Goal: Task Accomplishment & Management: Use online tool/utility

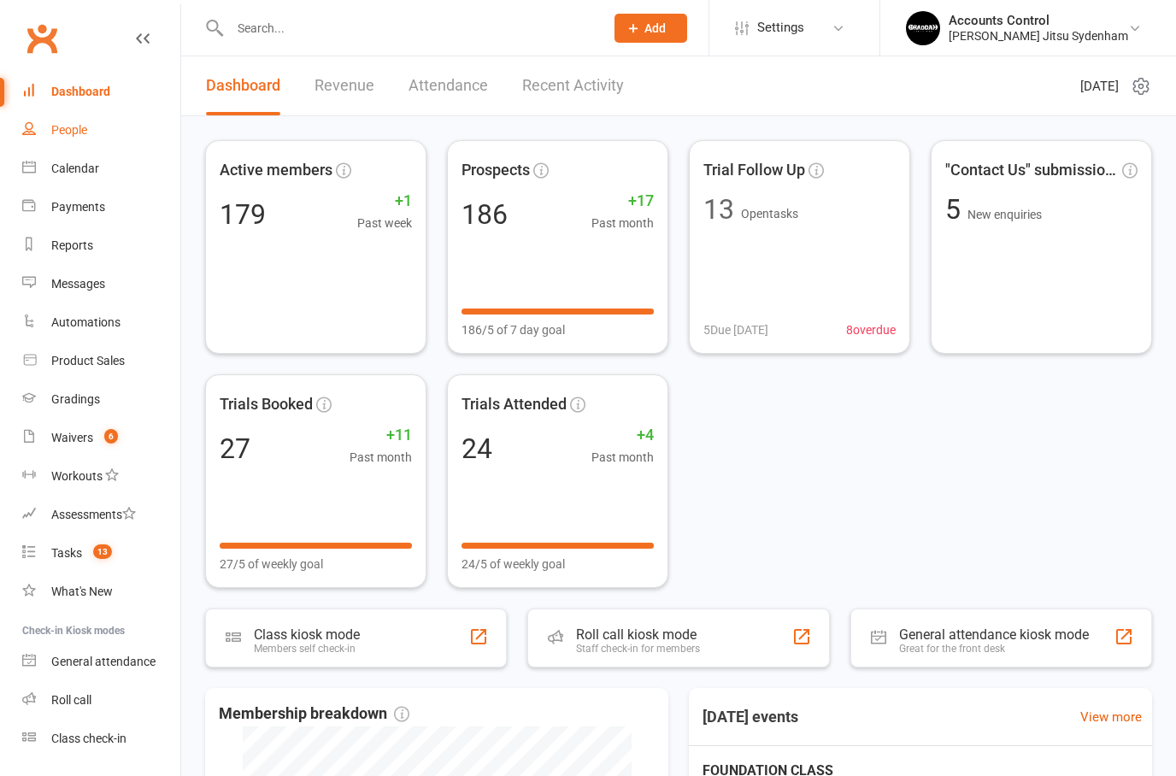
click at [44, 129] on link "People" at bounding box center [101, 130] width 158 height 38
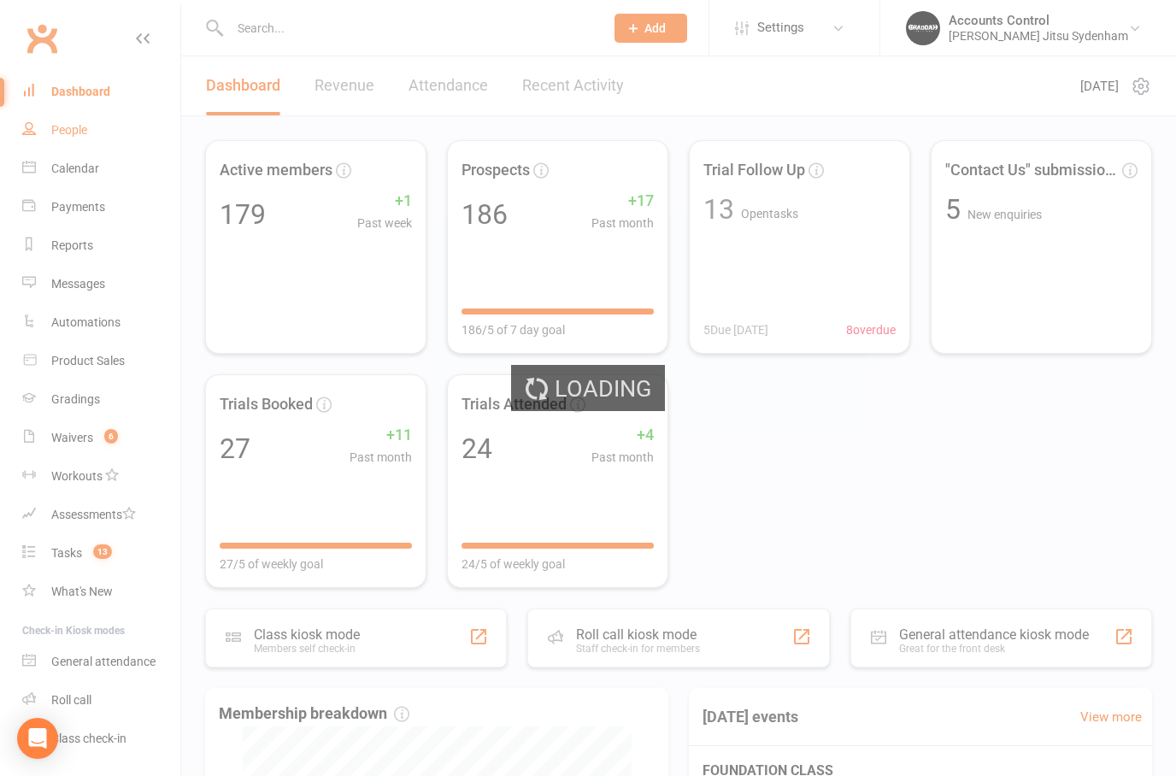
select select "100"
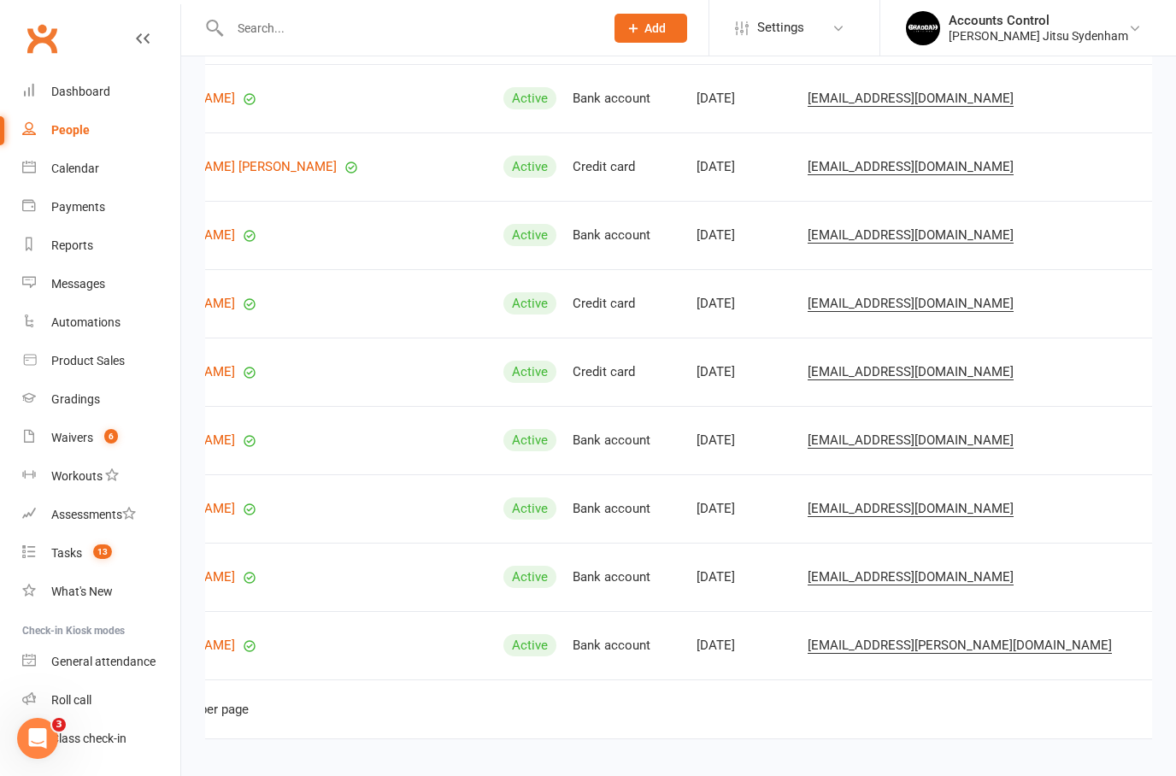
scroll to position [0, 162]
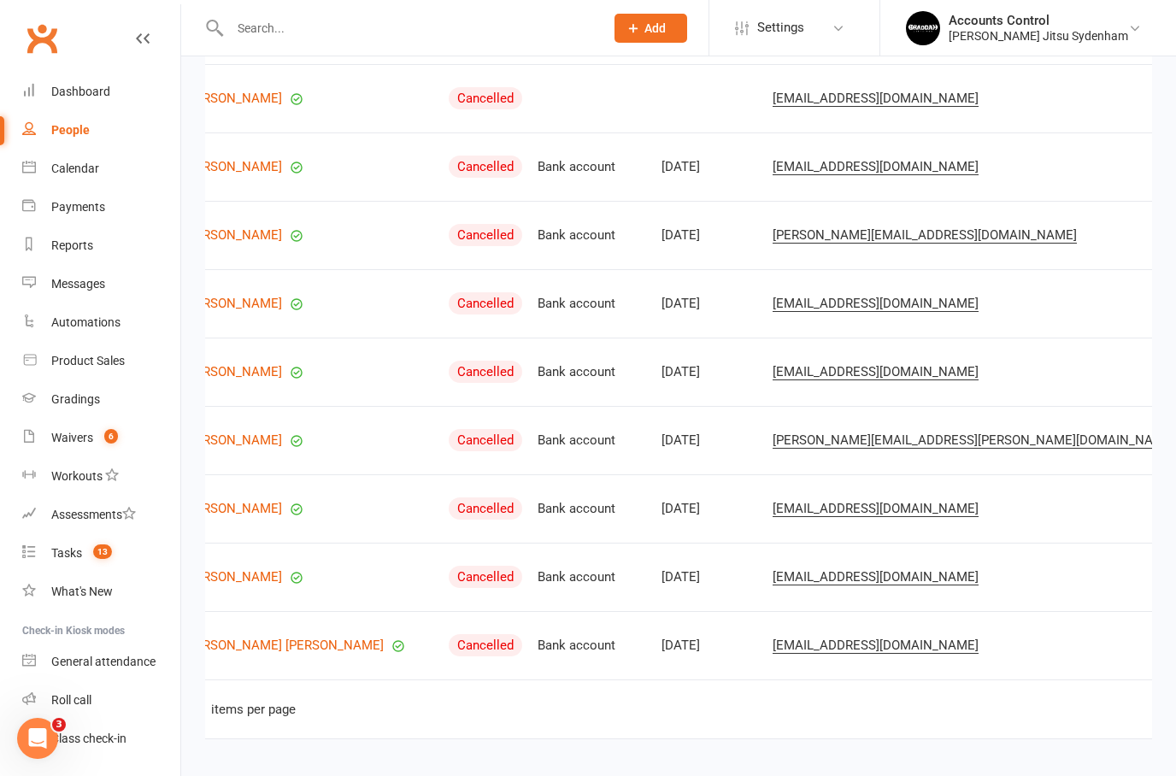
scroll to position [0, 115]
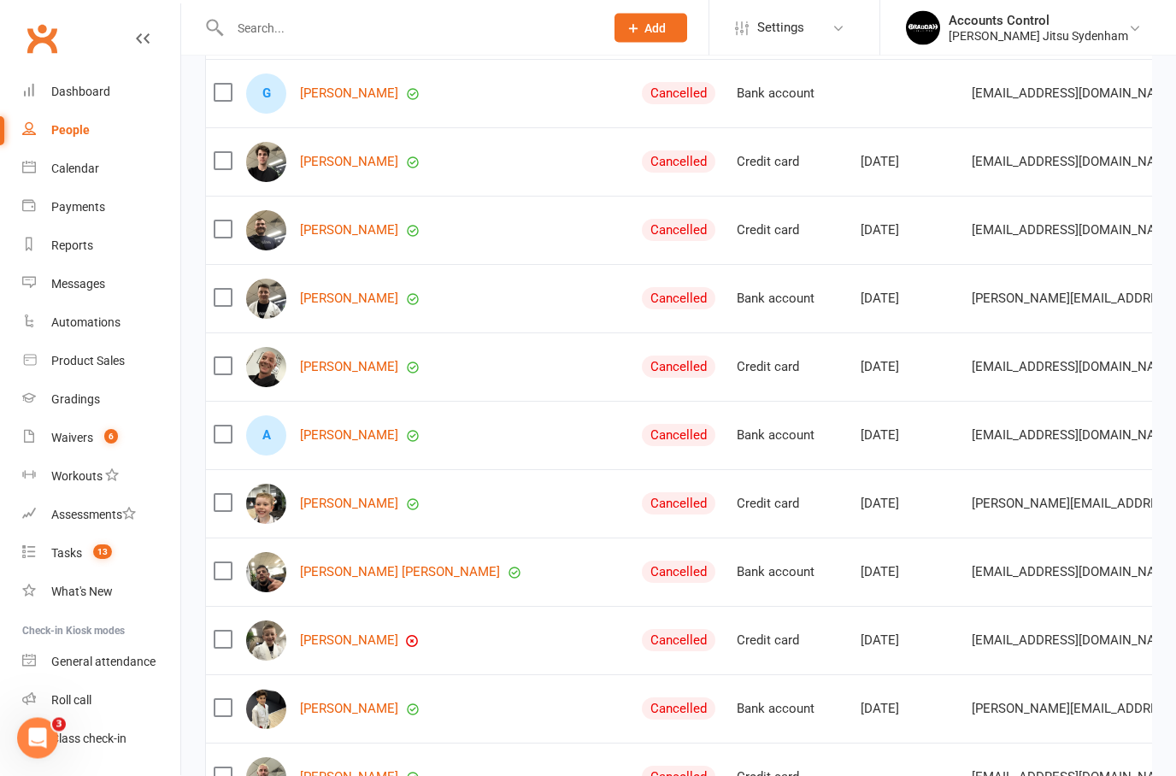
scroll to position [1067, 0]
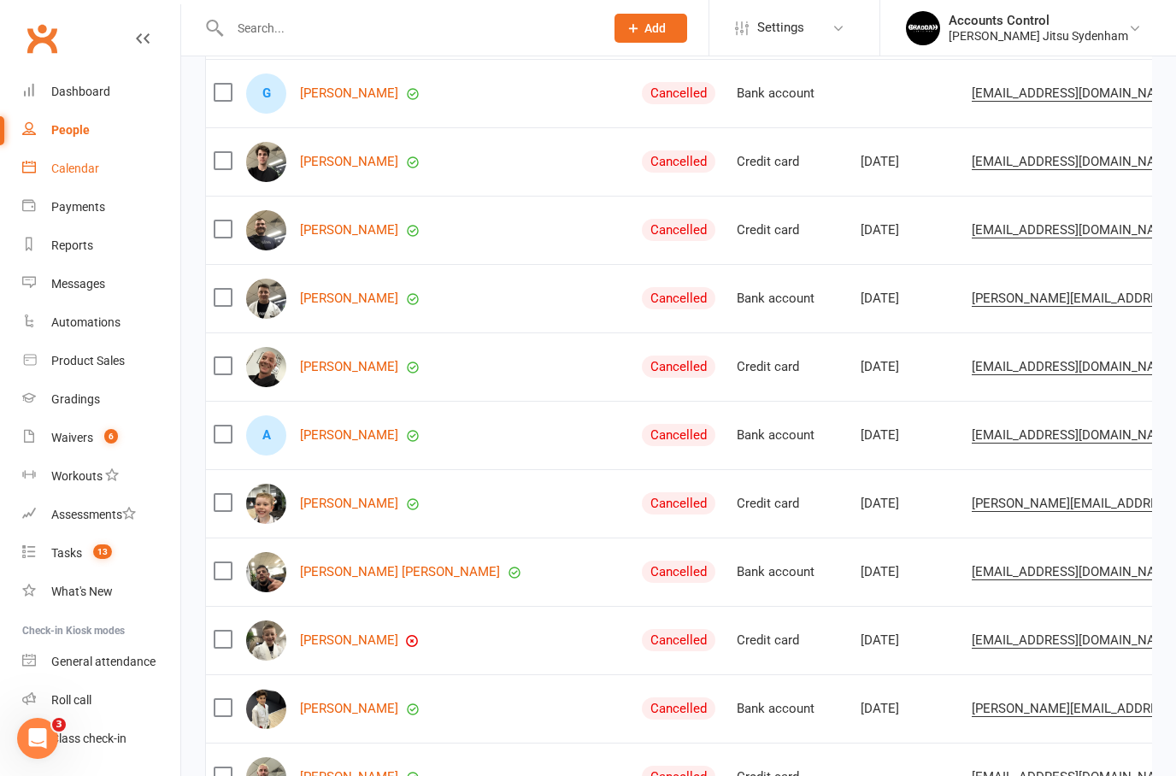
click at [74, 162] on div "Calendar" at bounding box center [75, 169] width 48 height 14
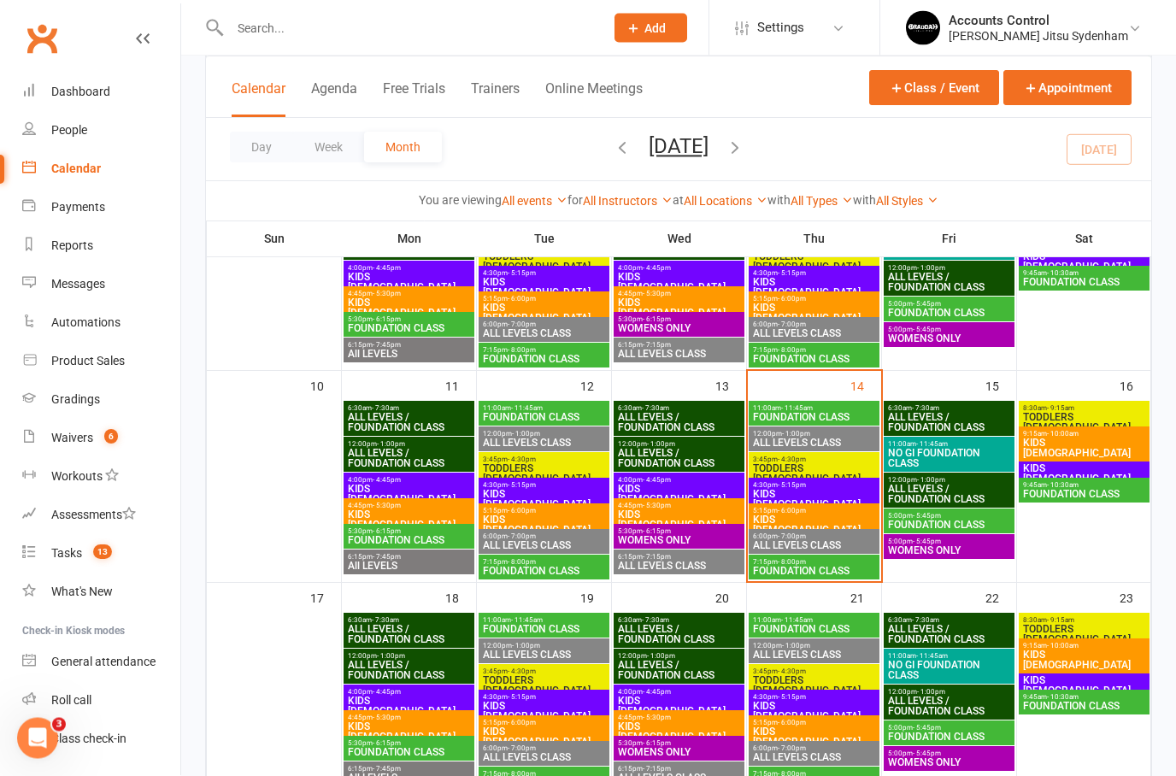
scroll to position [415, 0]
click at [811, 415] on span "FOUNDATION CLASS" at bounding box center [814, 417] width 124 height 10
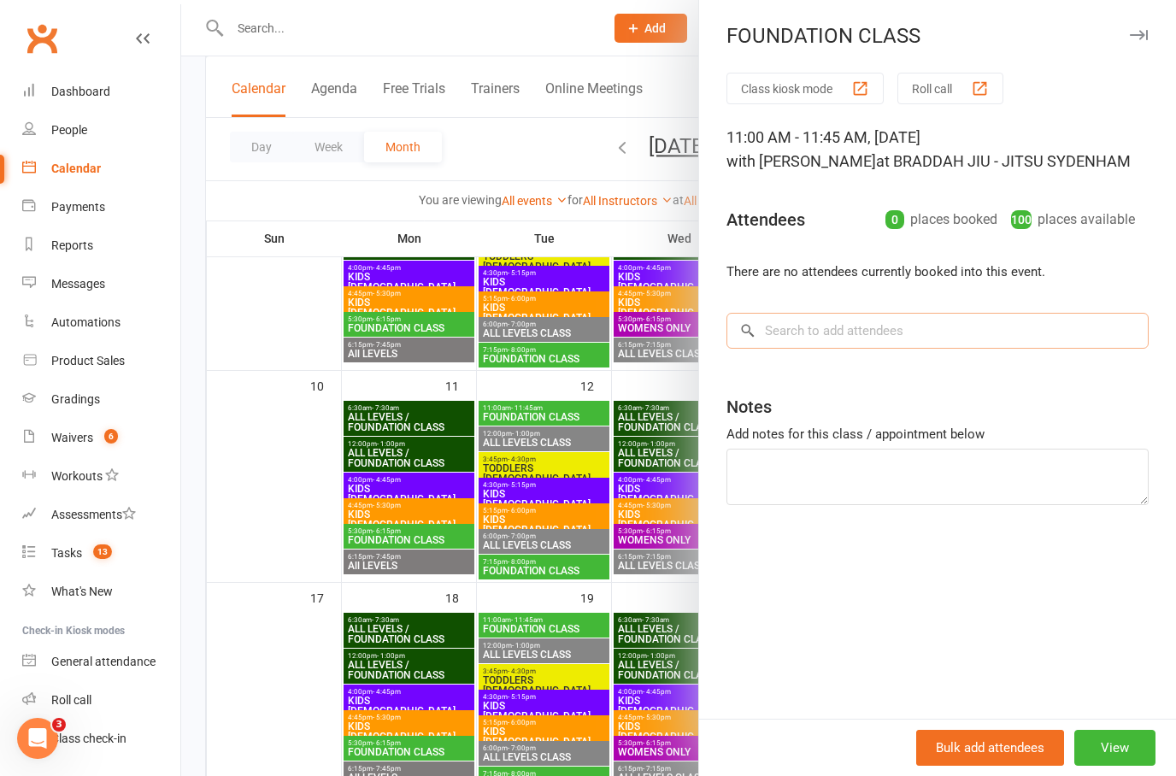
click at [864, 321] on input "search" at bounding box center [937, 331] width 422 height 36
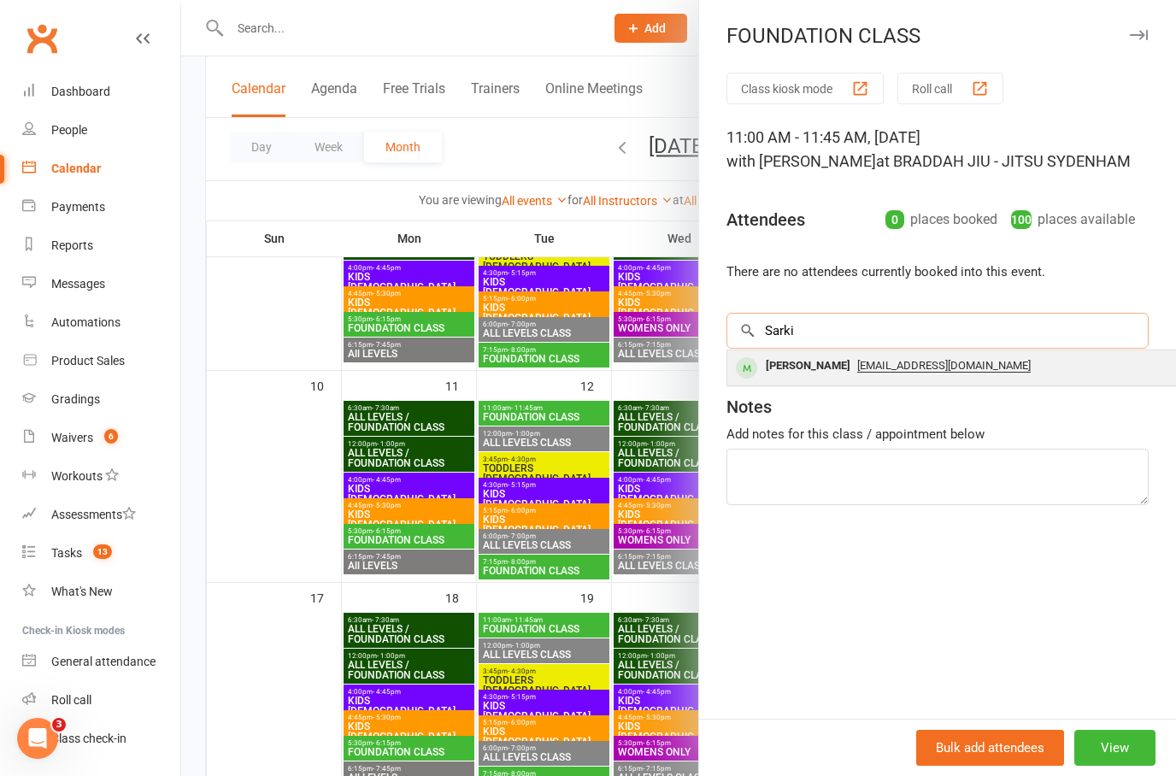
type input "Sarki"
click at [794, 368] on div "[PERSON_NAME]" at bounding box center [808, 366] width 98 height 25
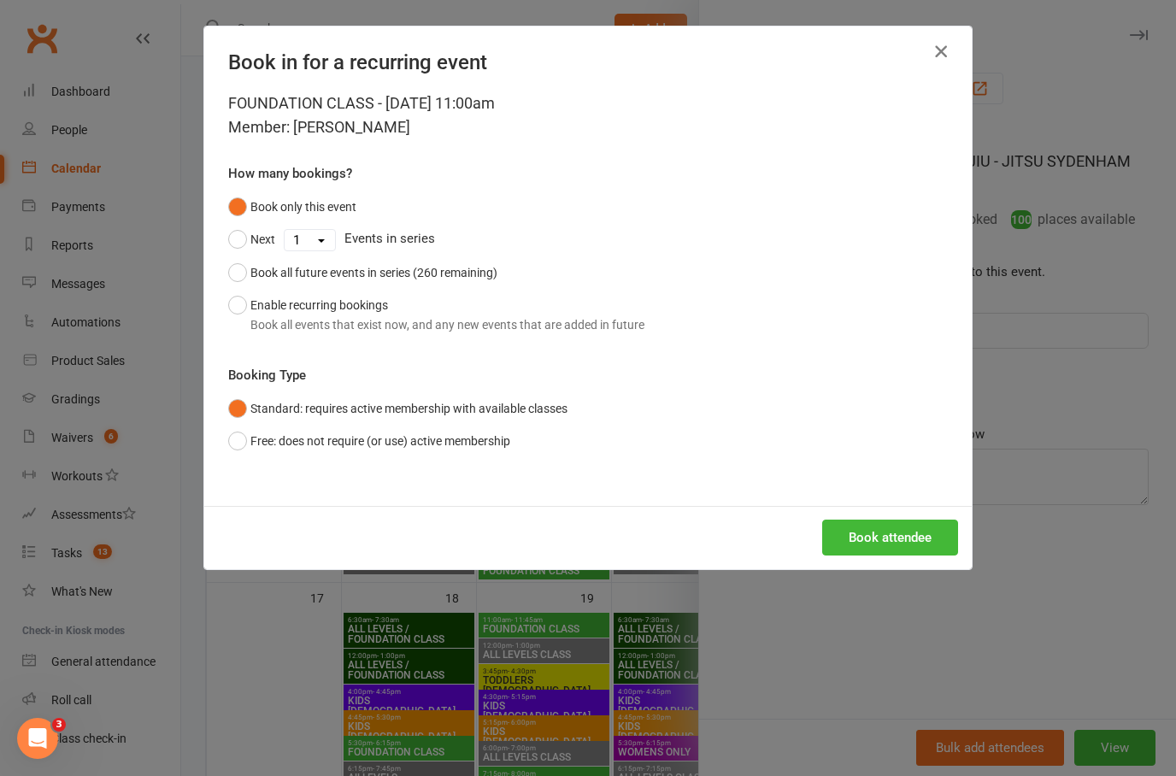
click at [944, 46] on icon "button" at bounding box center [941, 51] width 21 height 21
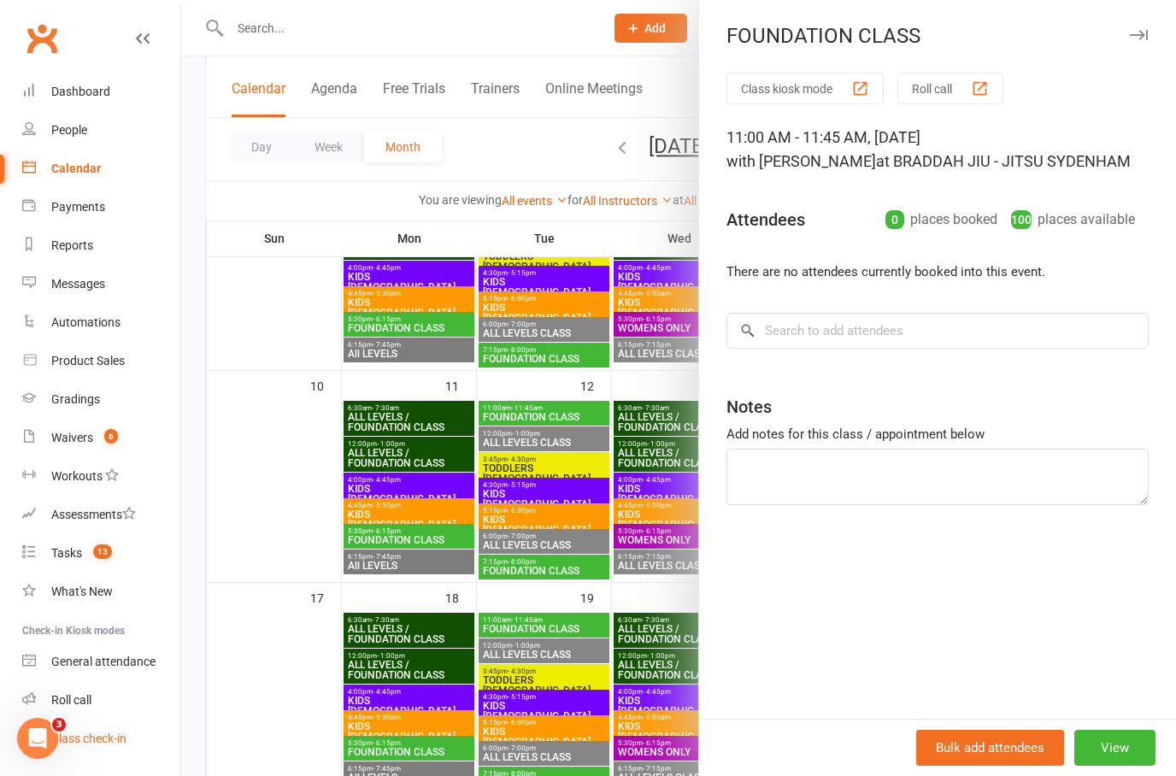
click at [91, 738] on div "Class check-in" at bounding box center [88, 739] width 75 height 14
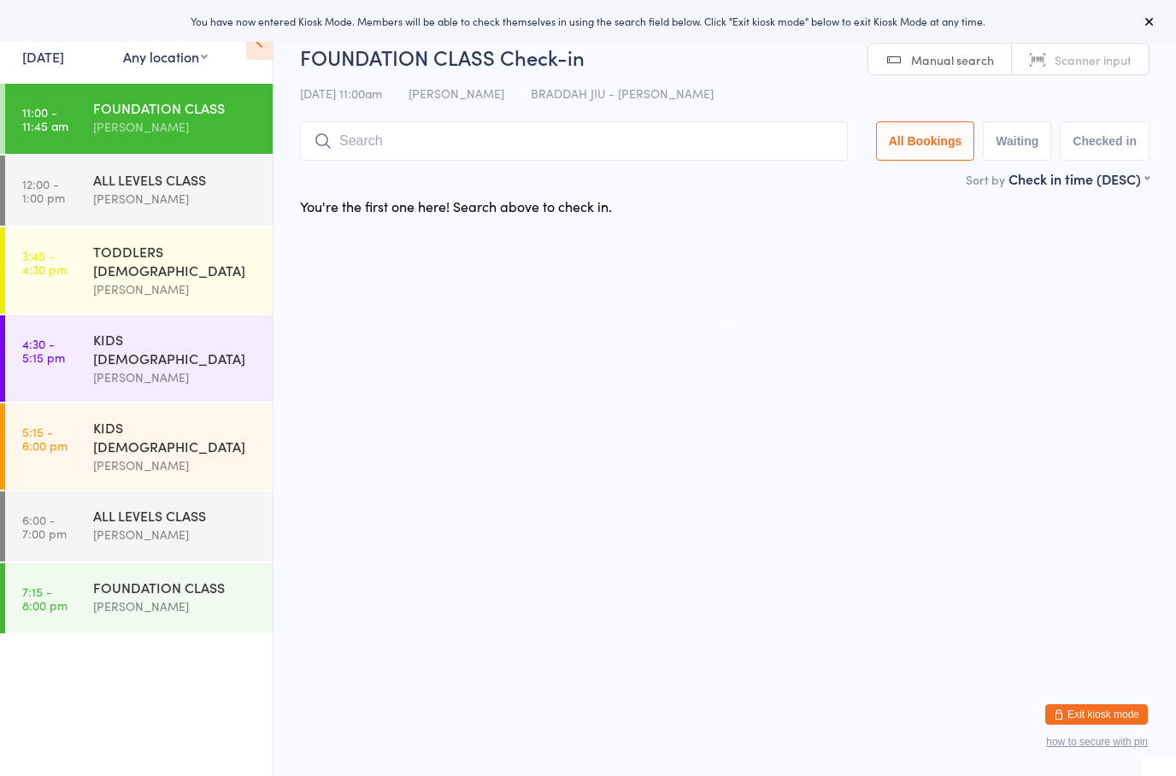
type input "S"
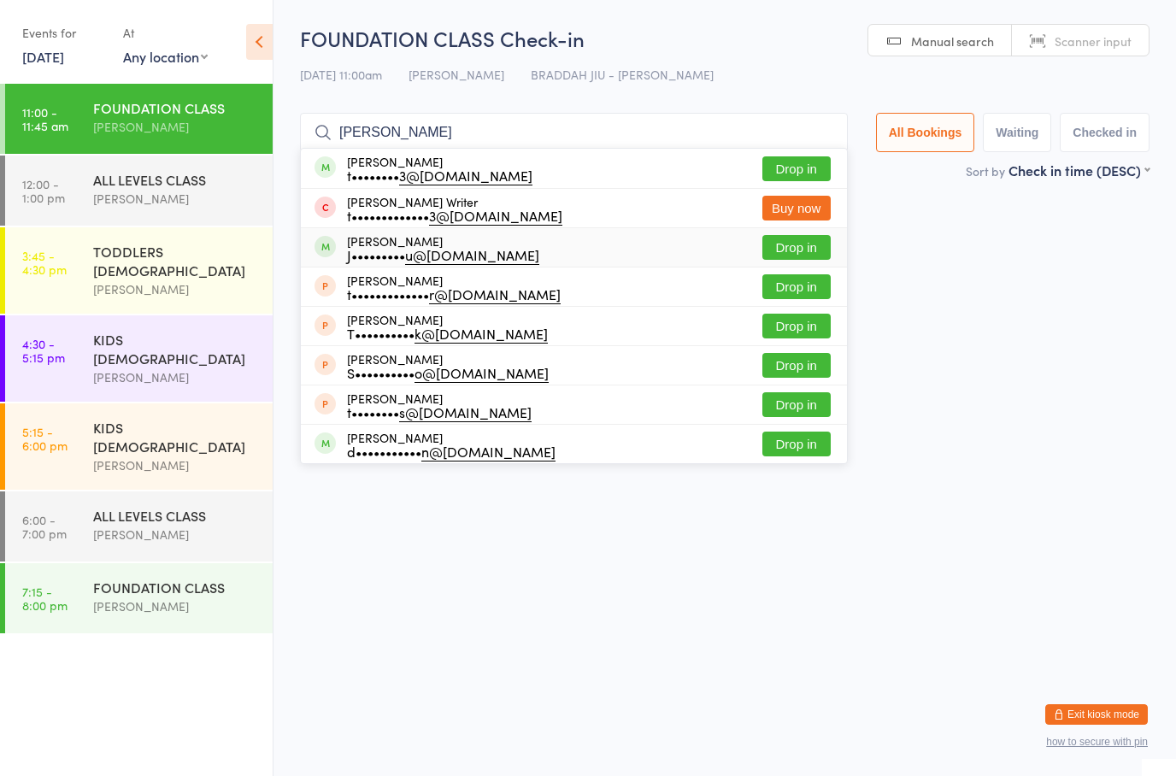
type input "[PERSON_NAME]"
click at [609, 251] on div "[PERSON_NAME] J••••••••• u@[DOMAIN_NAME] Drop in" at bounding box center [574, 247] width 546 height 38
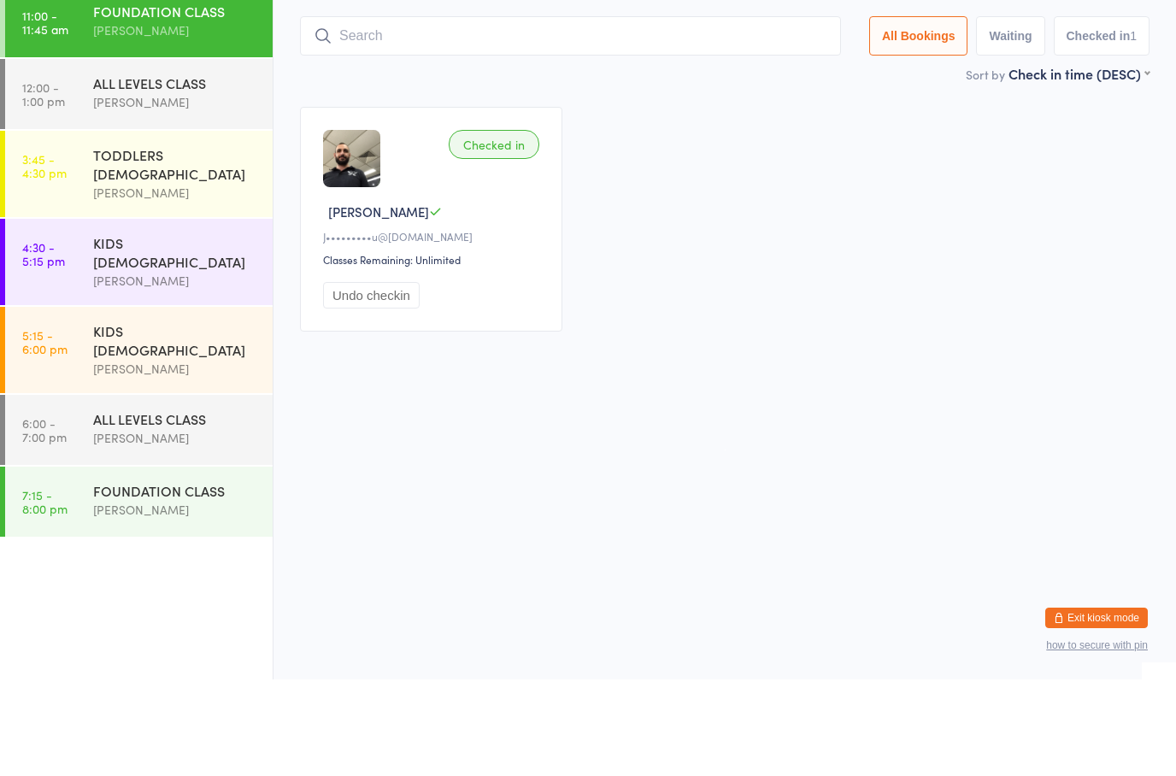
click at [1119, 704] on button "Exit kiosk mode" at bounding box center [1096, 714] width 103 height 21
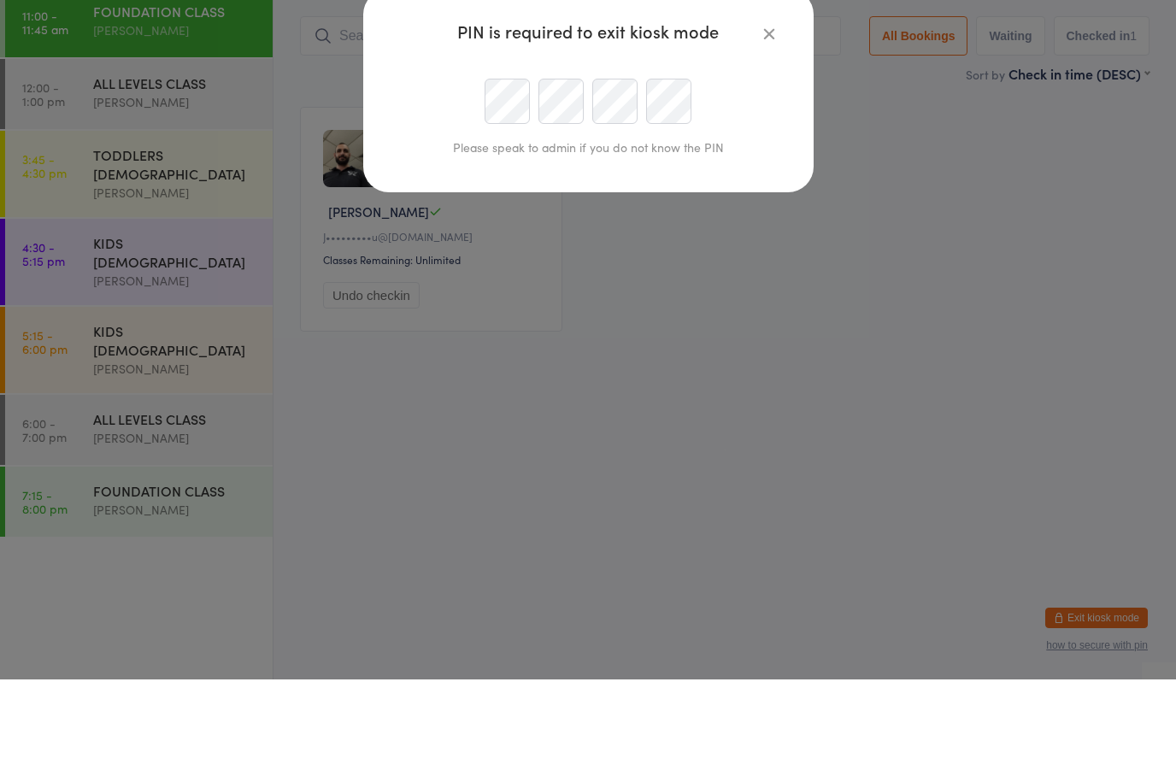
scroll to position [24, 0]
